Goal: Task Accomplishment & Management: Manage account settings

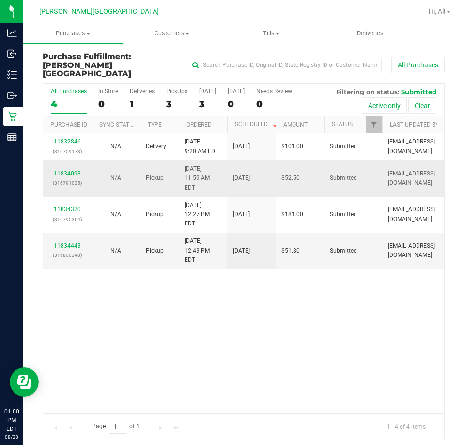
click at [61, 169] on div "11834098 (316791025)" at bounding box center [67, 178] width 37 height 18
click at [70, 170] on link "11834098" at bounding box center [67, 173] width 27 height 7
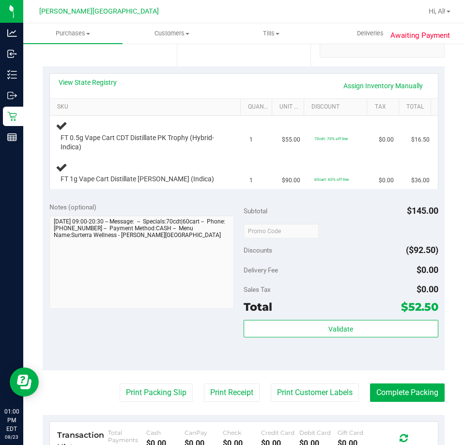
scroll to position [242, 0]
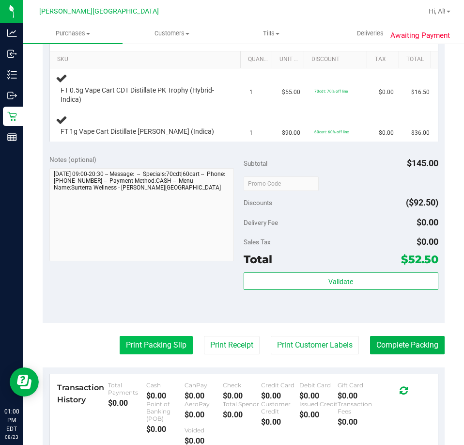
click at [127, 350] on button "Print Packing Slip" at bounding box center [156, 345] width 73 height 18
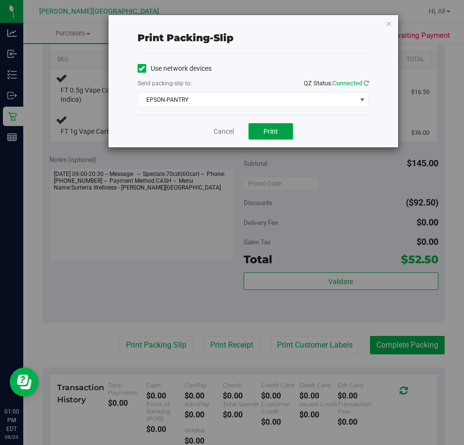
click at [268, 132] on span "Print" at bounding box center [270, 131] width 15 height 8
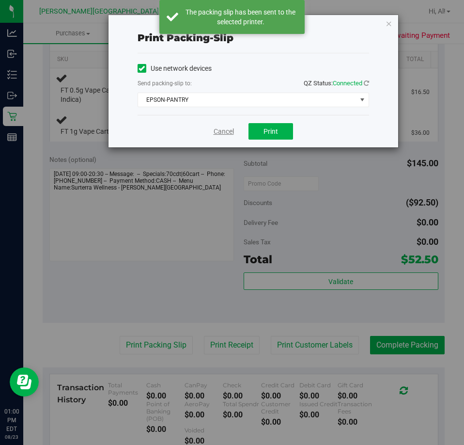
click at [230, 130] on link "Cancel" at bounding box center [224, 131] width 20 height 10
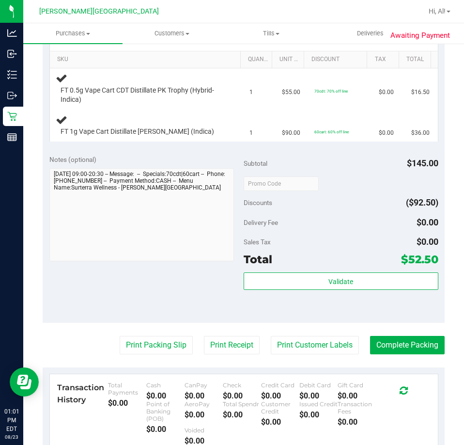
click at [120, 336] on button "Print Packing Slip" at bounding box center [156, 345] width 73 height 18
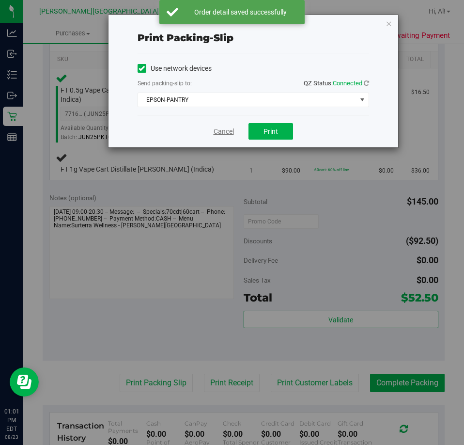
click at [226, 135] on link "Cancel" at bounding box center [224, 131] width 20 height 10
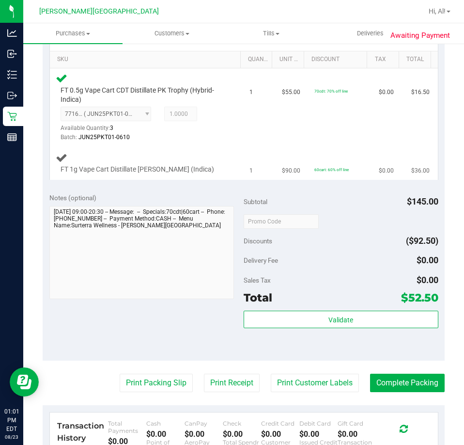
click at [120, 373] on button "Print Packing Slip" at bounding box center [156, 382] width 73 height 18
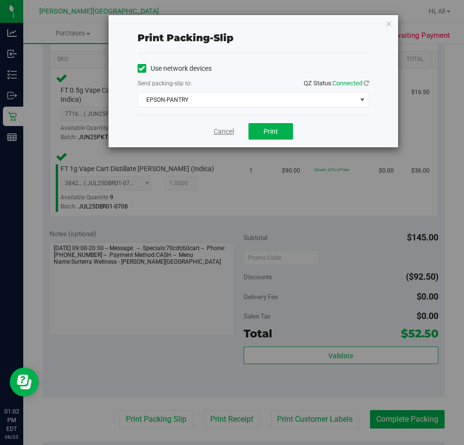
click at [218, 136] on link "Cancel" at bounding box center [224, 131] width 20 height 10
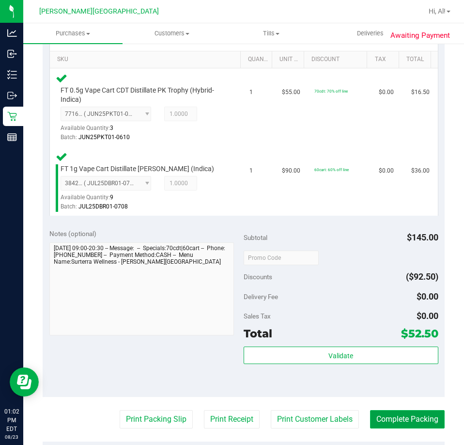
click at [390, 414] on button "Complete Packing" at bounding box center [407, 419] width 75 height 18
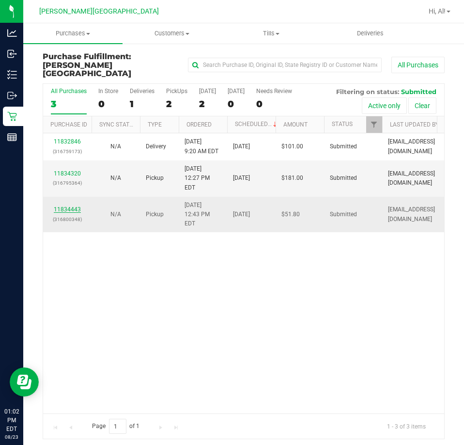
click at [73, 206] on link "11834443" at bounding box center [67, 209] width 27 height 7
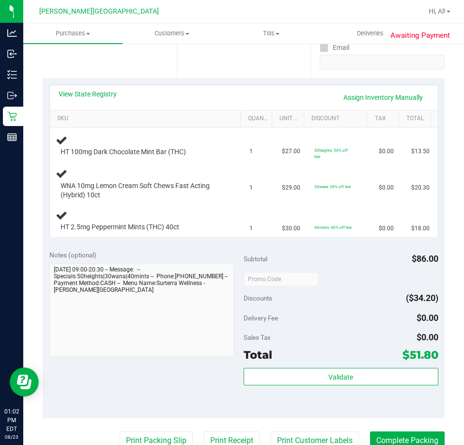
scroll to position [291, 0]
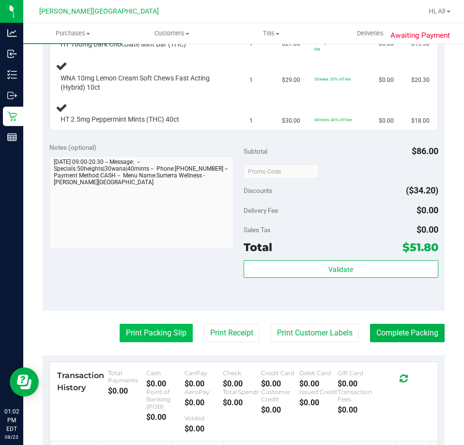
click at [181, 326] on button "Print Packing Slip" at bounding box center [156, 333] width 73 height 18
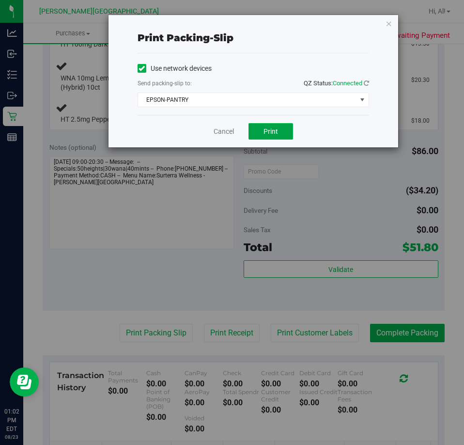
click at [280, 129] on button "Print" at bounding box center [270, 131] width 45 height 16
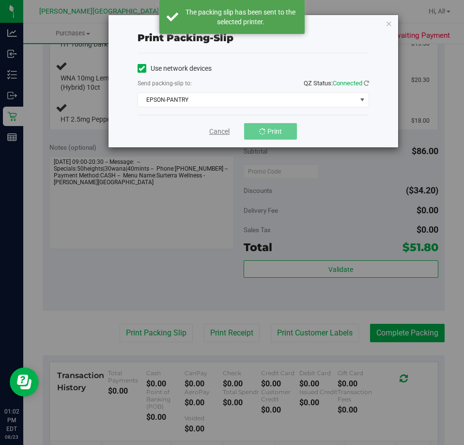
click at [215, 128] on link "Cancel" at bounding box center [219, 131] width 20 height 10
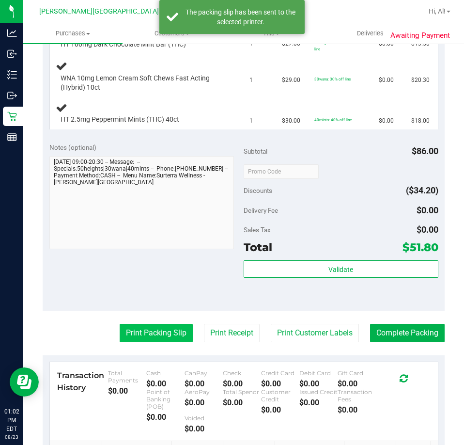
click at [141, 335] on button "Print Packing Slip" at bounding box center [156, 333] width 73 height 18
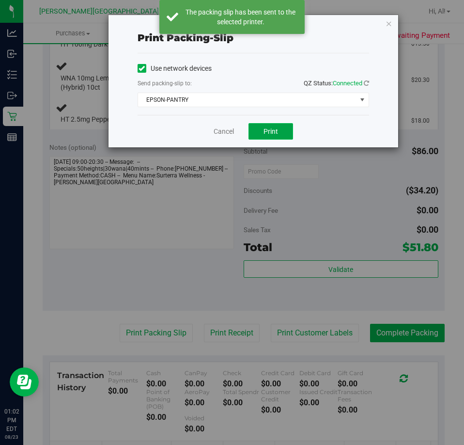
click at [276, 128] on span "Print" at bounding box center [270, 131] width 15 height 8
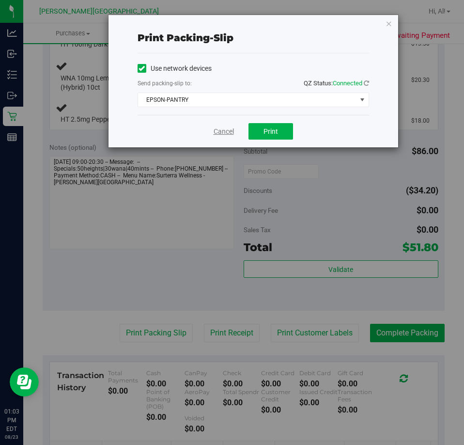
click at [229, 130] on link "Cancel" at bounding box center [224, 131] width 20 height 10
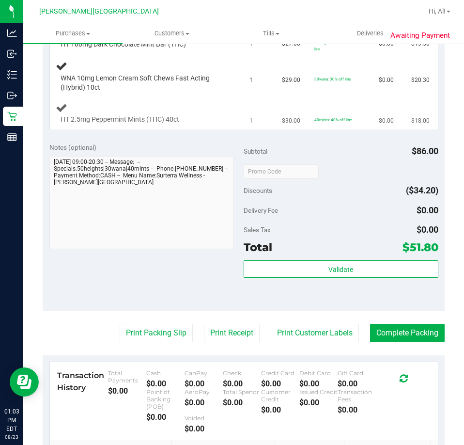
click at [215, 120] on div "HT 2.5mg Peppermint Mints (THC) 40ct" at bounding box center [140, 120] width 169 height 10
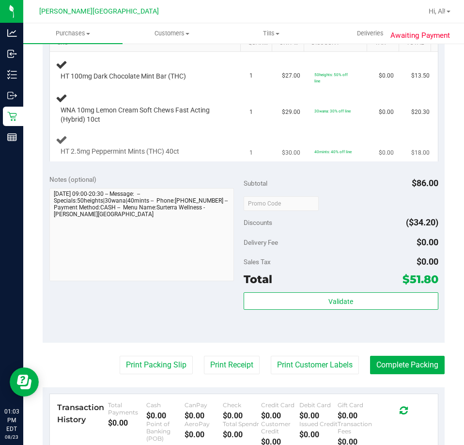
scroll to position [242, 0]
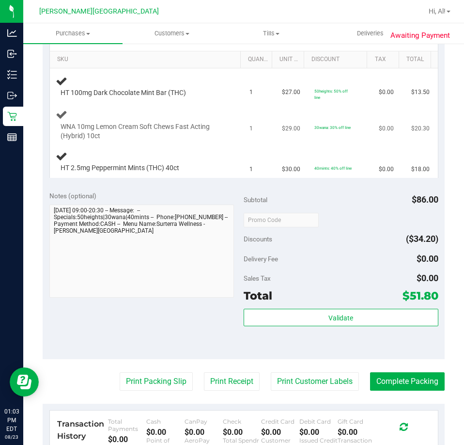
click at [210, 110] on div "WNA 10mg Lemon Cream Soft Chews Fast Acting (Hybrid) 10ct" at bounding box center [147, 124] width 183 height 32
click at [210, 109] on div "WNA 10mg Lemon Cream Soft Chews Fast Acting (Hybrid) 10ct" at bounding box center [147, 124] width 183 height 32
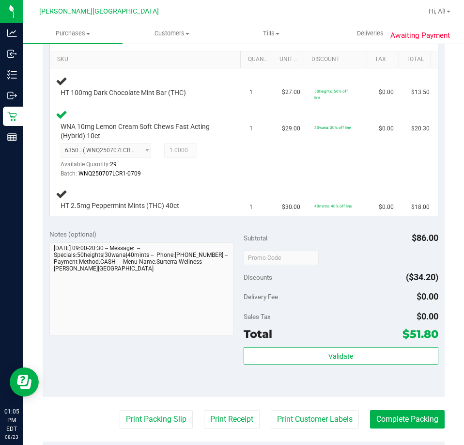
click at [210, 109] on div "WNA 10mg Lemon Cream Soft Chews Fast Acting (Hybrid) 10ct 6350146224292870 ( WN…" at bounding box center [147, 143] width 183 height 70
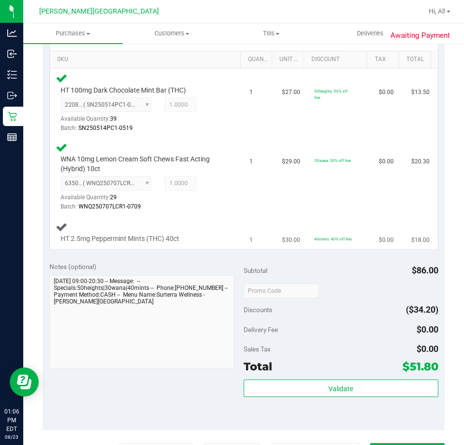
click at [224, 221] on div "HT 2.5mg Peppermint Mints (THC) 40ct" at bounding box center [147, 232] width 183 height 23
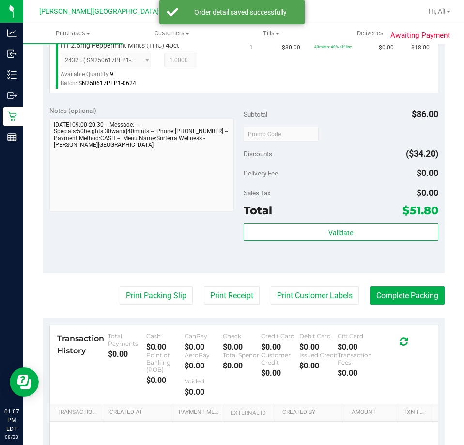
scroll to position [436, 0]
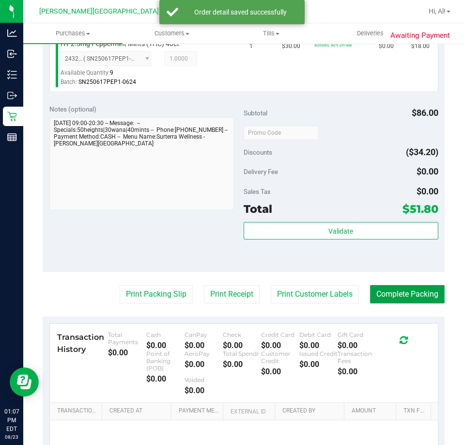
click at [408, 293] on button "Complete Packing" at bounding box center [407, 294] width 75 height 18
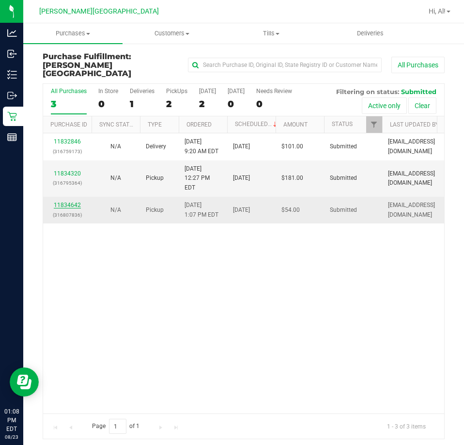
click at [63, 201] on link "11834642" at bounding box center [67, 204] width 27 height 7
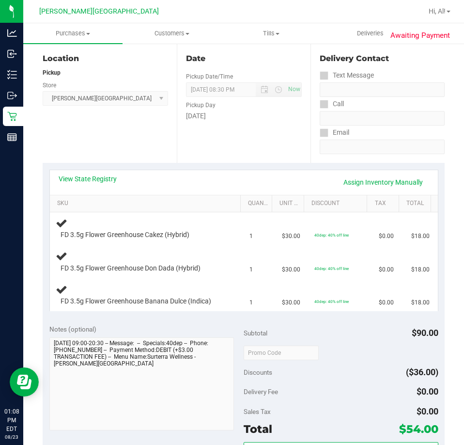
scroll to position [194, 0]
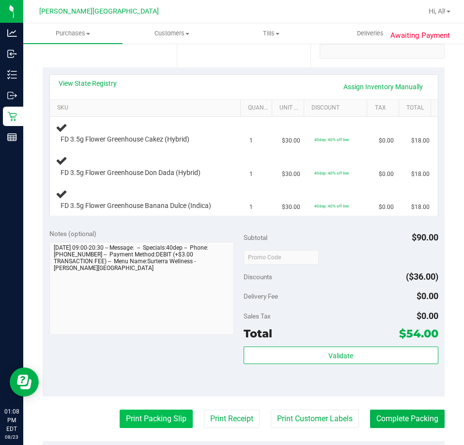
click at [139, 413] on button "Print Packing Slip" at bounding box center [156, 418] width 73 height 18
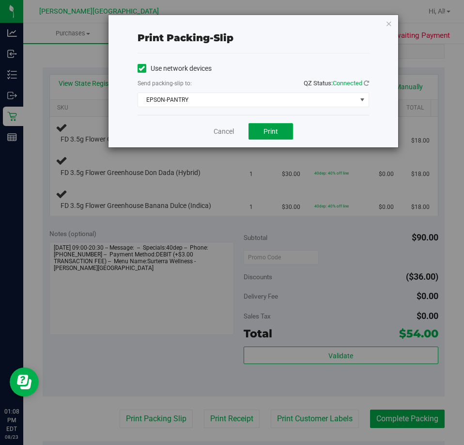
click at [262, 129] on button "Print" at bounding box center [270, 131] width 45 height 16
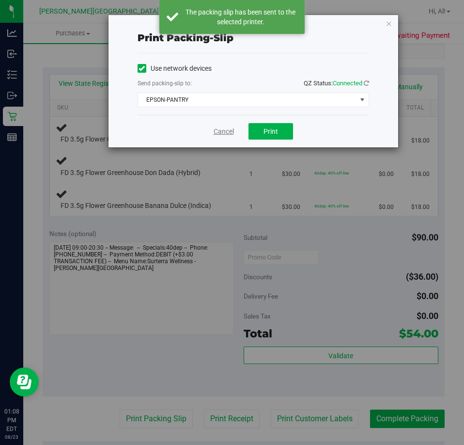
click at [217, 132] on link "Cancel" at bounding box center [224, 131] width 20 height 10
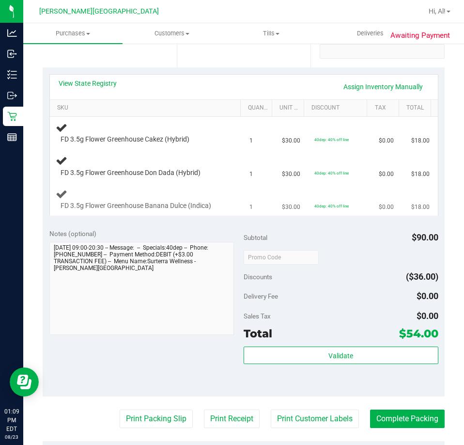
click at [244, 212] on td "1" at bounding box center [260, 199] width 32 height 32
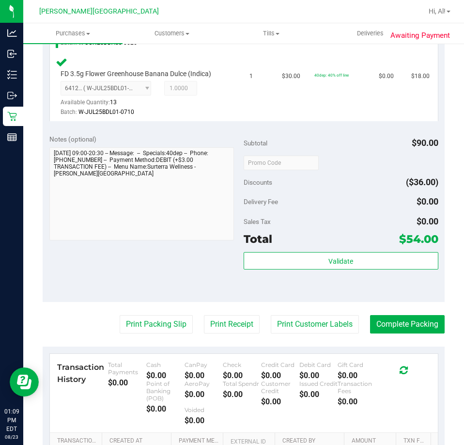
scroll to position [484, 0]
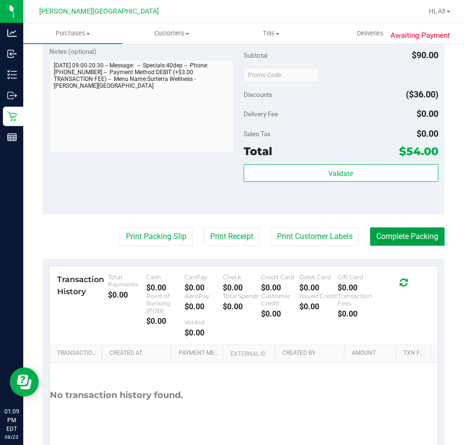
click at [381, 231] on button "Complete Packing" at bounding box center [407, 236] width 75 height 18
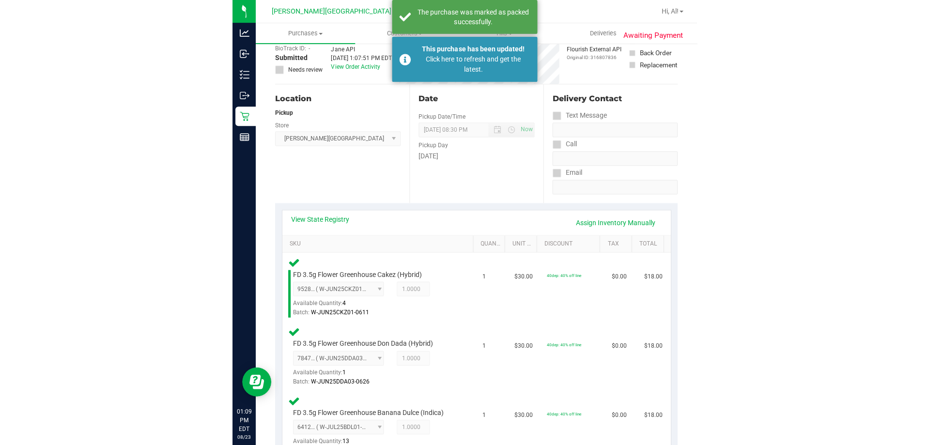
scroll to position [0, 0]
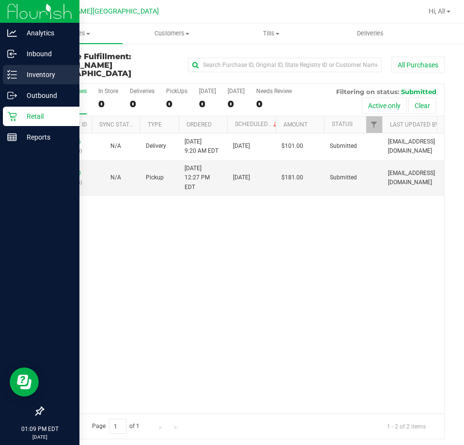
click at [22, 72] on p "Inventory" at bounding box center [46, 75] width 58 height 12
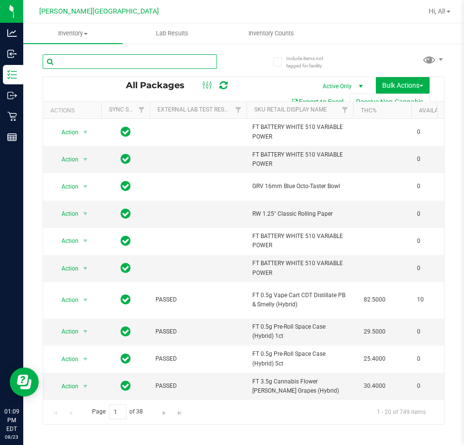
click at [126, 66] on input "text" at bounding box center [130, 61] width 174 height 15
type input "pkp"
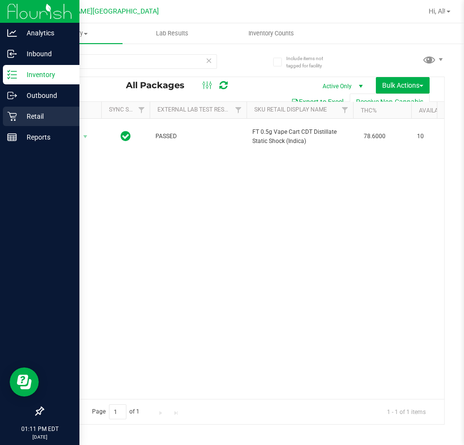
click at [19, 114] on p "Retail" at bounding box center [46, 116] width 58 height 12
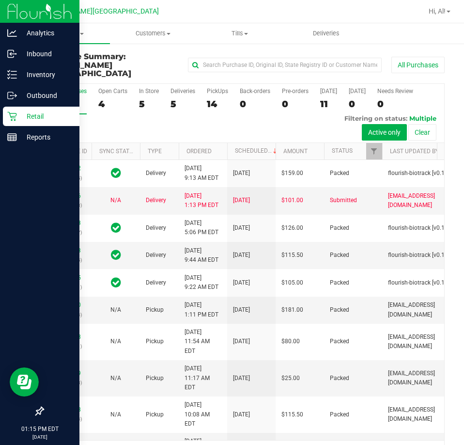
click at [26, 117] on p "Retail" at bounding box center [46, 116] width 58 height 12
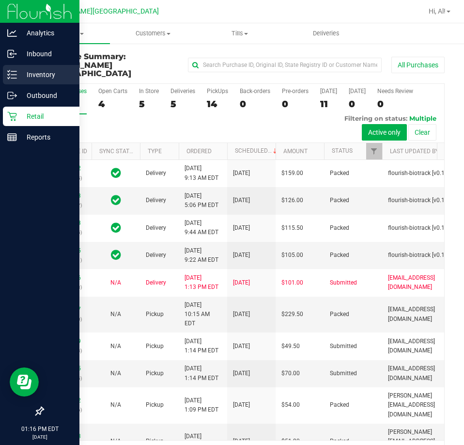
click at [35, 78] on p "Inventory" at bounding box center [46, 75] width 58 height 12
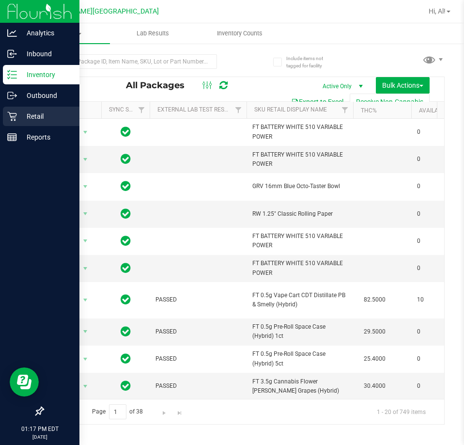
click at [17, 119] on p "Retail" at bounding box center [46, 116] width 58 height 12
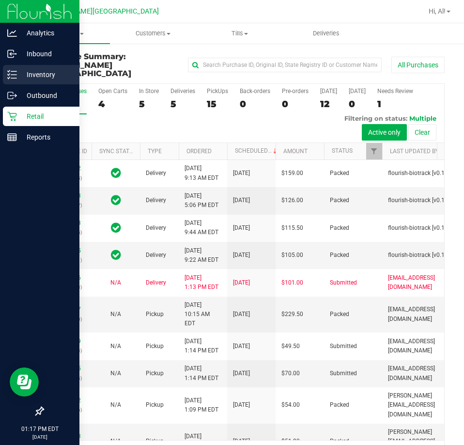
click at [19, 72] on p "Inventory" at bounding box center [46, 75] width 58 height 12
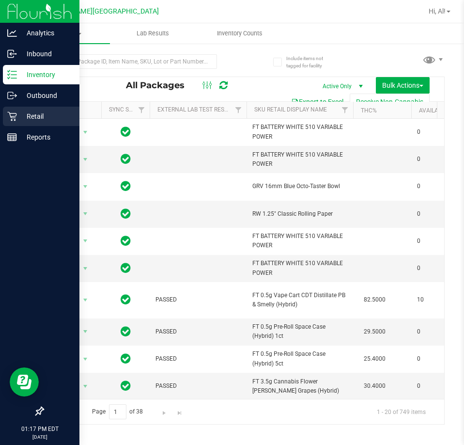
click at [31, 115] on p "Retail" at bounding box center [46, 116] width 58 height 12
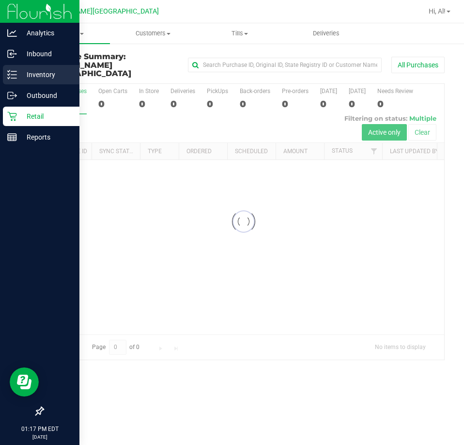
click at [42, 73] on p "Inventory" at bounding box center [46, 75] width 58 height 12
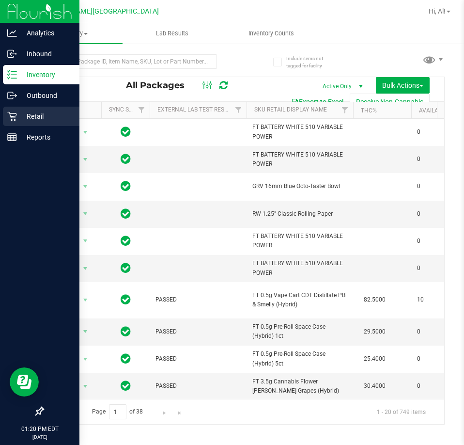
click at [22, 116] on p "Retail" at bounding box center [46, 116] width 58 height 12
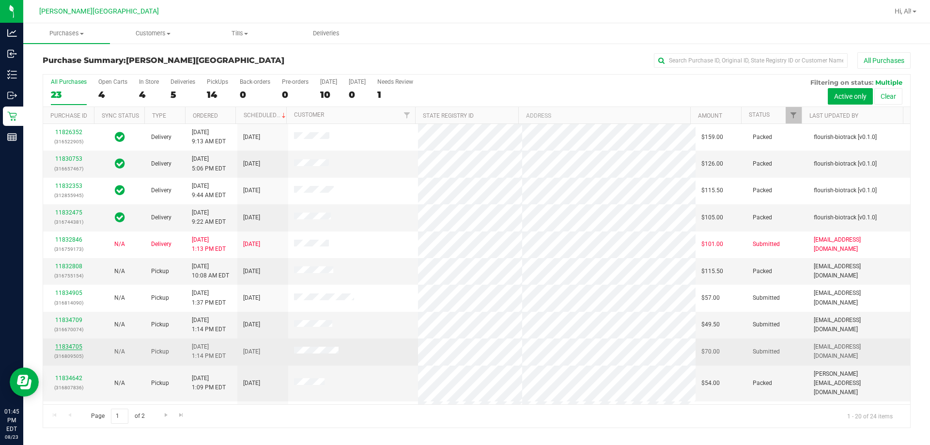
click at [80, 344] on link "11834705" at bounding box center [68, 346] width 27 height 7
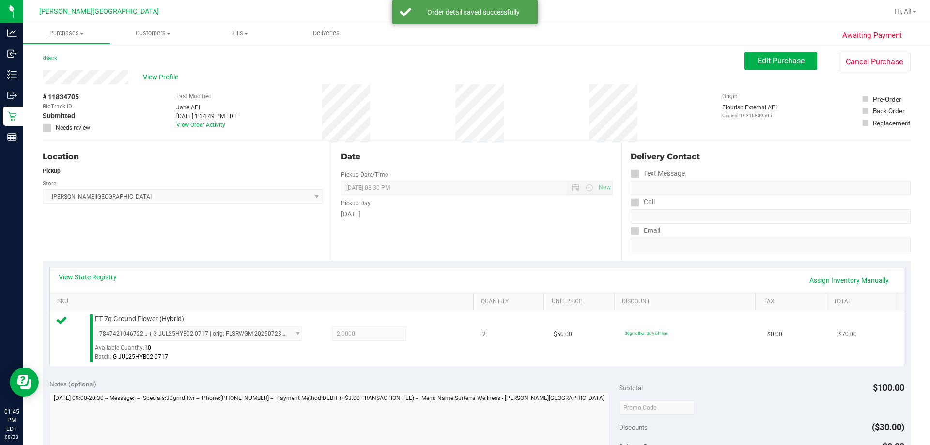
scroll to position [242, 0]
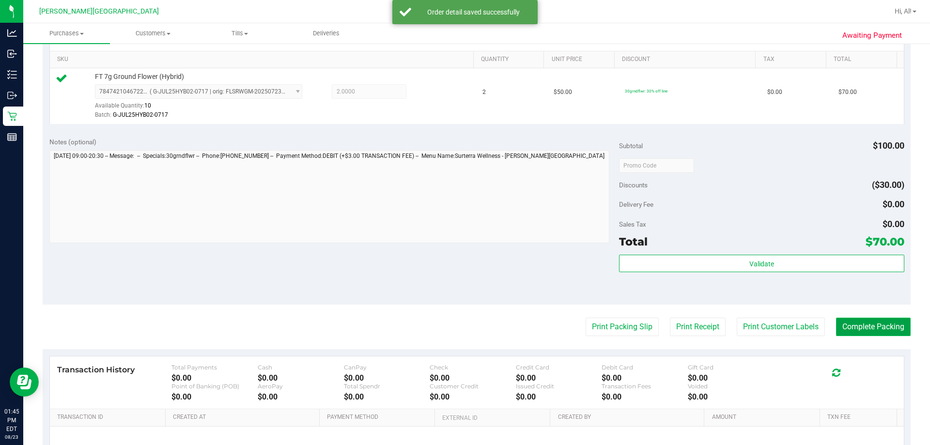
click at [463, 327] on button "Complete Packing" at bounding box center [873, 327] width 75 height 18
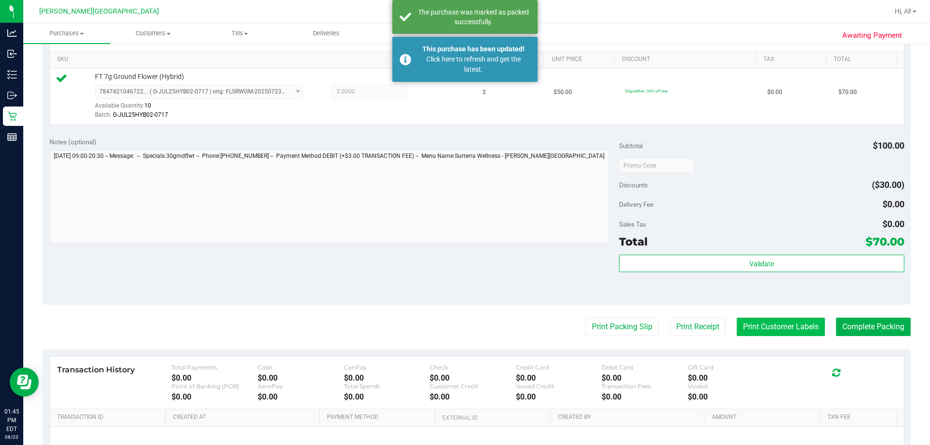
click at [463, 321] on button "Print Customer Labels" at bounding box center [781, 327] width 88 height 18
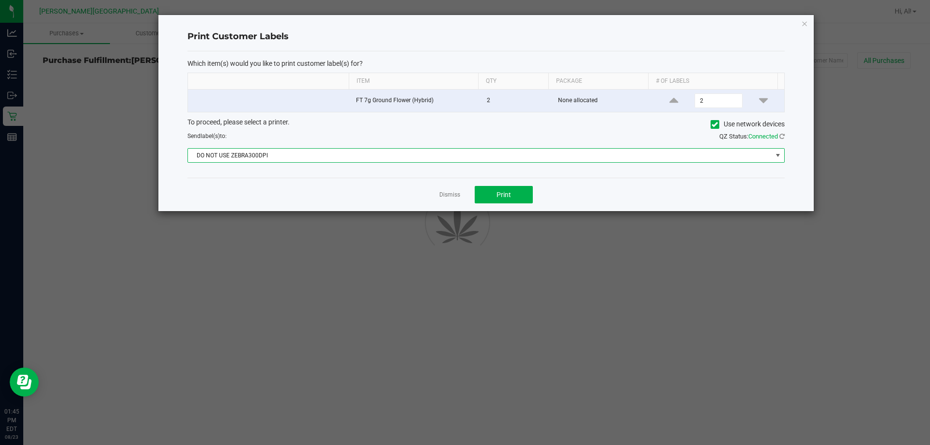
click at [463, 157] on span "DO NOT USE ZEBRA300DPI" at bounding box center [480, 156] width 584 height 14
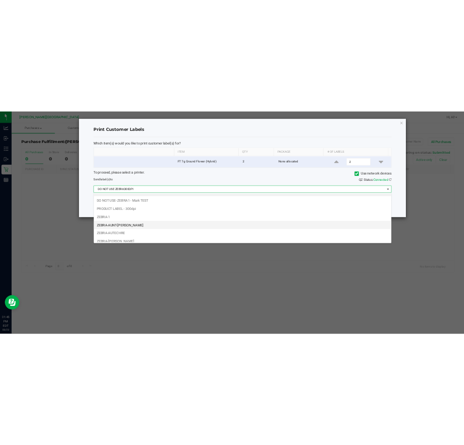
scroll to position [18, 0]
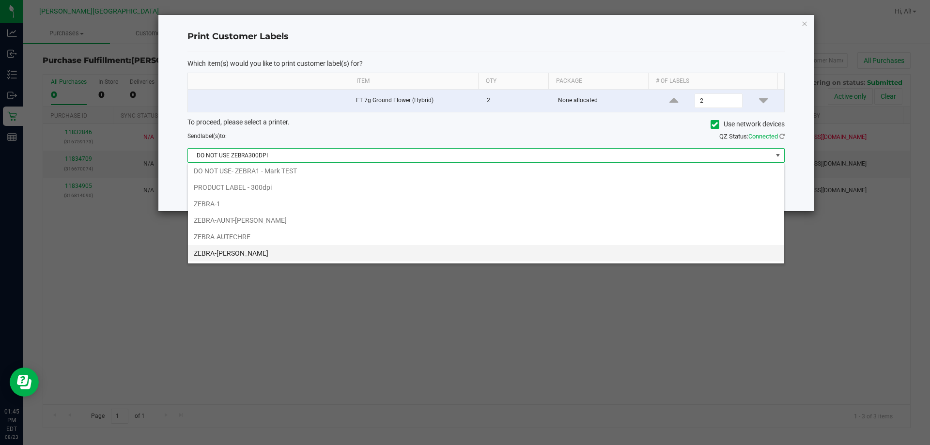
click at [457, 256] on li "ZEBRA-[PERSON_NAME]" at bounding box center [486, 253] width 596 height 16
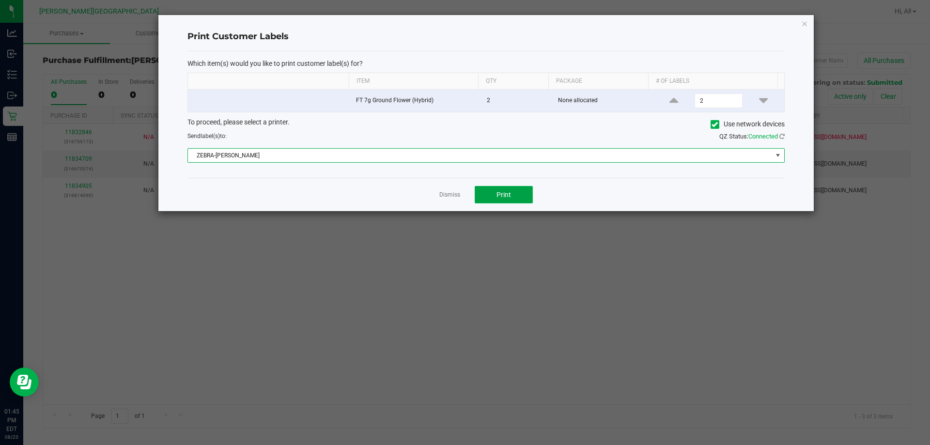
click at [463, 201] on button "Print" at bounding box center [504, 194] width 58 height 17
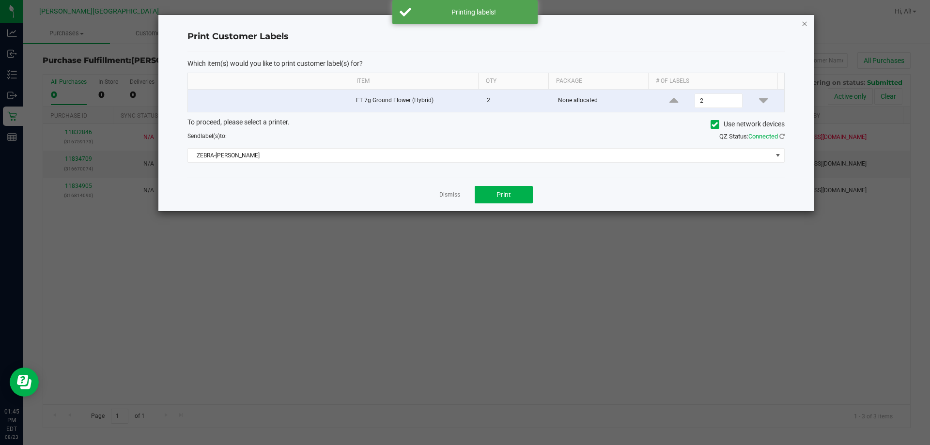
click at [463, 27] on icon "button" at bounding box center [804, 23] width 7 height 12
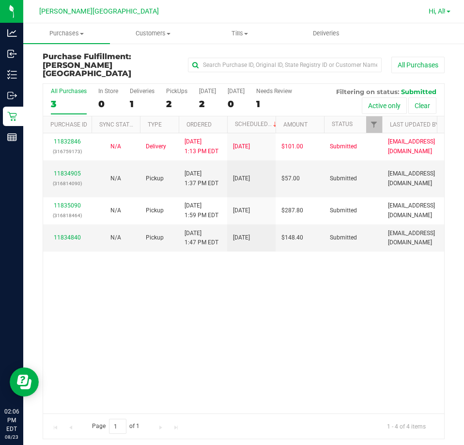
click at [443, 11] on span "Hi, Al!" at bounding box center [437, 11] width 17 height 8
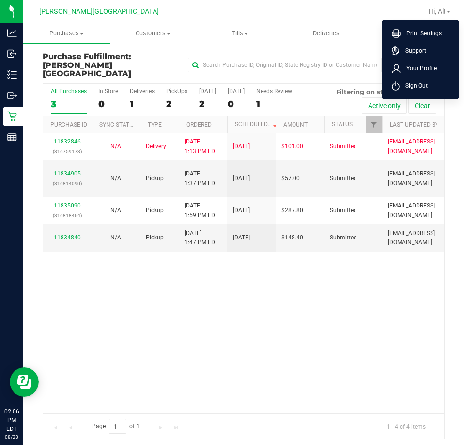
click at [413, 84] on span "Sign Out" at bounding box center [414, 86] width 28 height 10
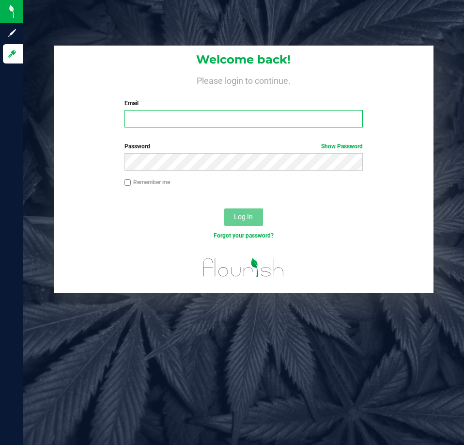
click at [161, 117] on input "Email" at bounding box center [243, 118] width 238 height 17
type input "[EMAIL_ADDRESS][DOMAIN_NAME]"
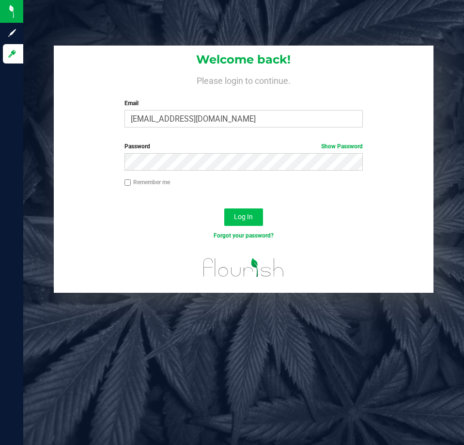
click at [228, 215] on button "Log In" at bounding box center [243, 216] width 39 height 17
